Goal: Find specific page/section: Find specific page/section

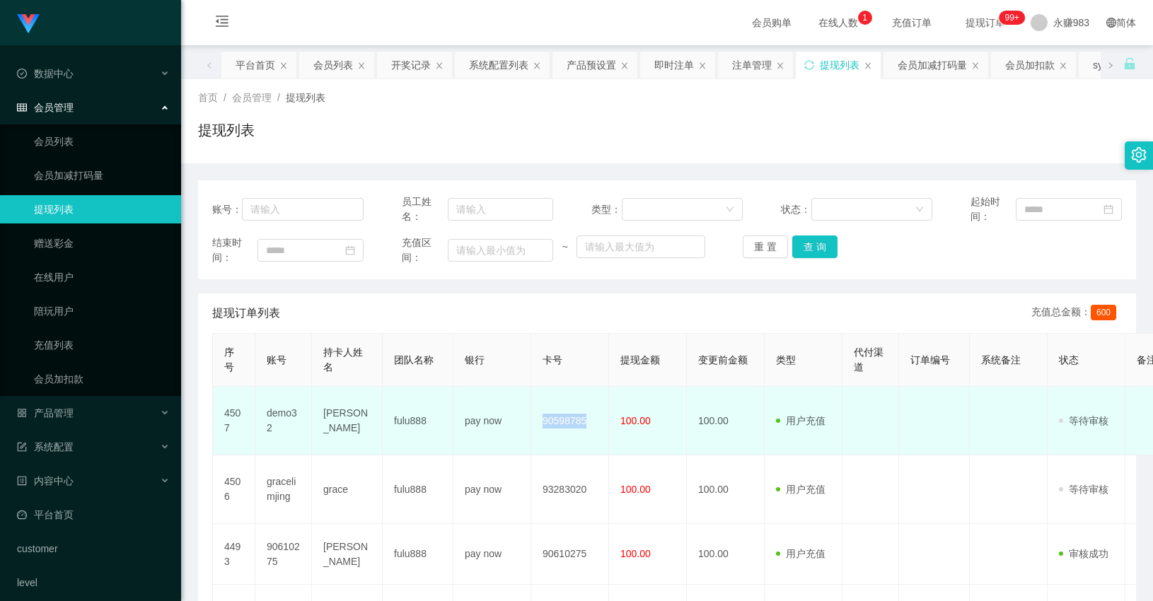
scroll to position [161, 0]
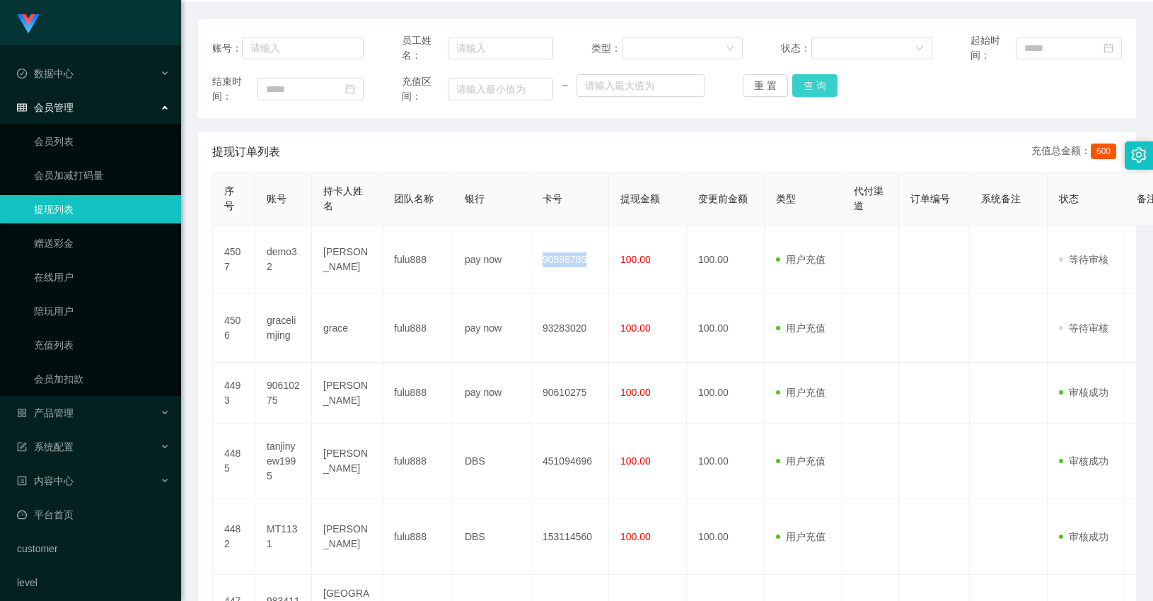
click at [812, 80] on button "查 询" at bounding box center [814, 85] width 45 height 23
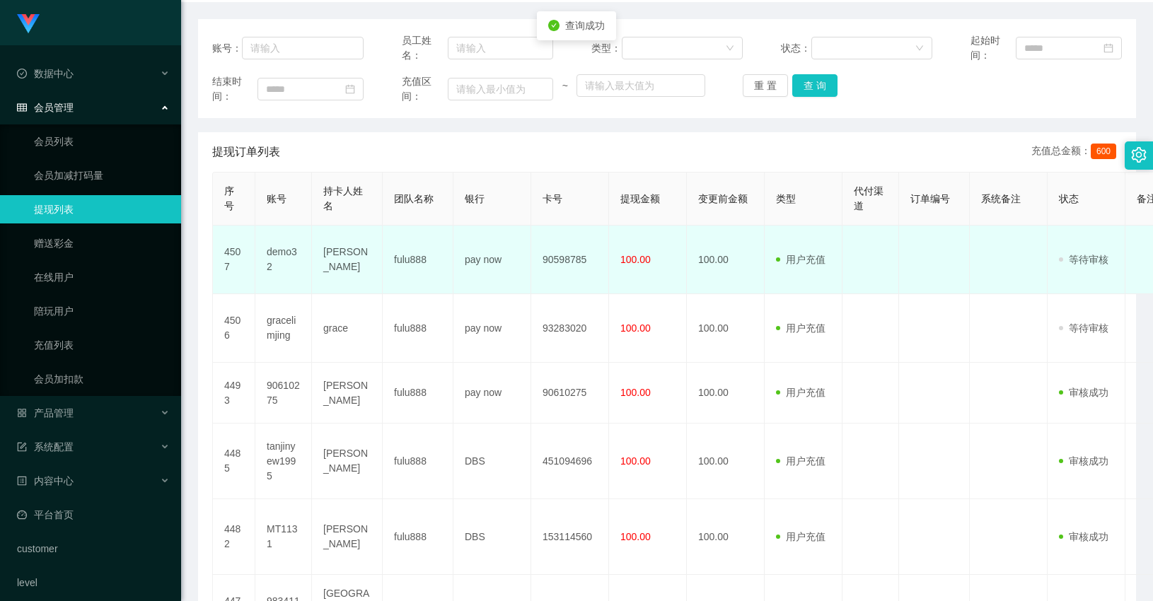
click at [272, 255] on td "demo32" at bounding box center [283, 260] width 57 height 69
copy td "demo32"
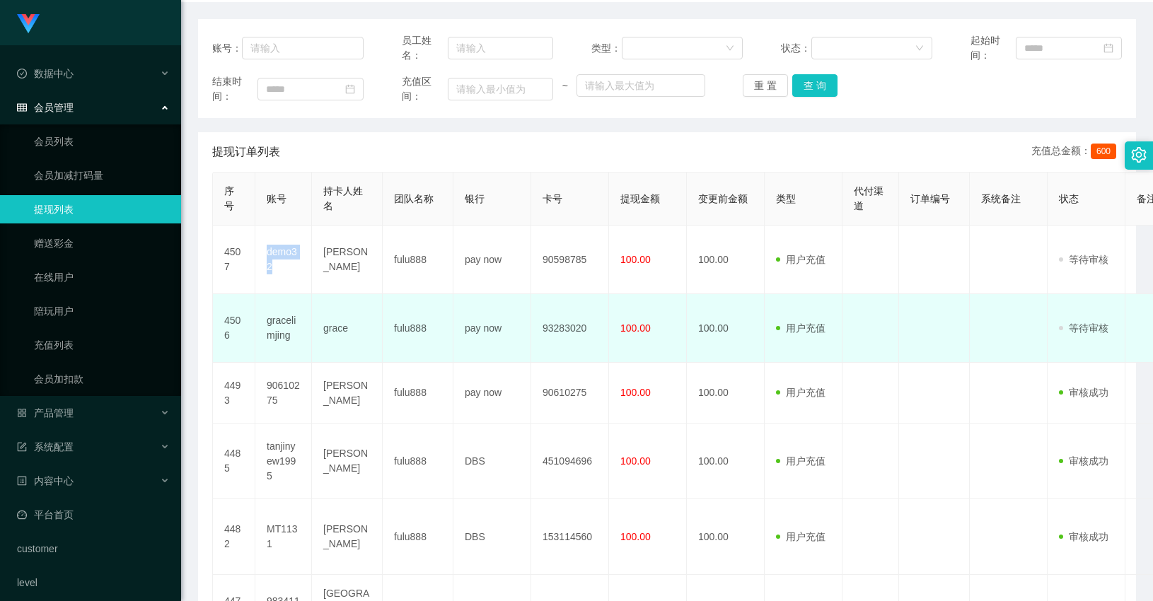
click at [273, 328] on td "gracelimjing" at bounding box center [283, 328] width 57 height 69
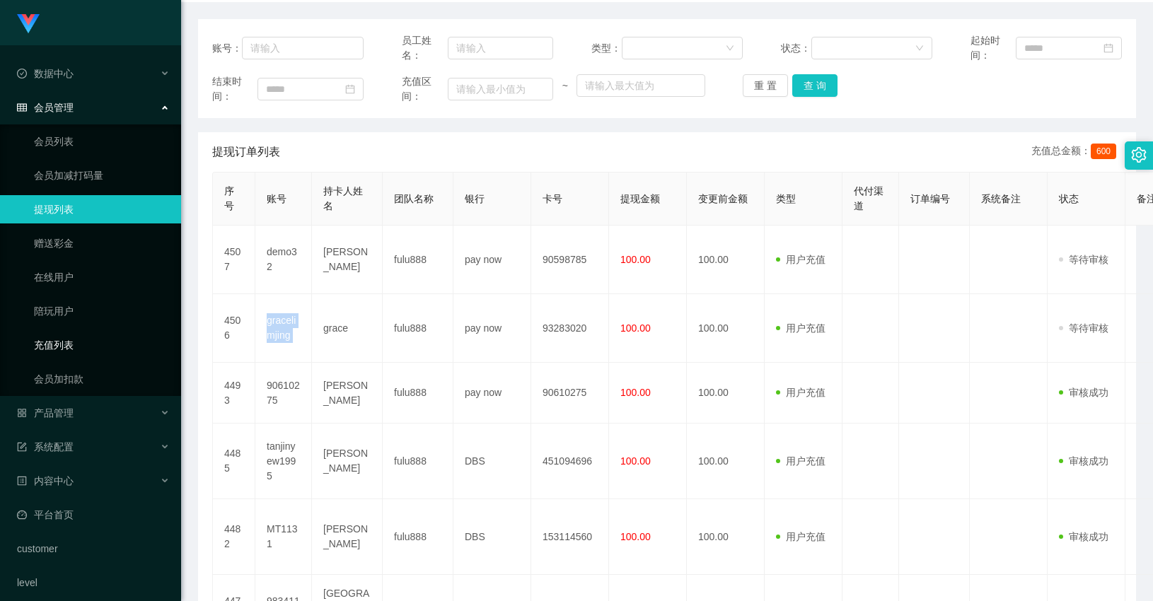
copy td "gracelimjing"
